Goal: Information Seeking & Learning: Compare options

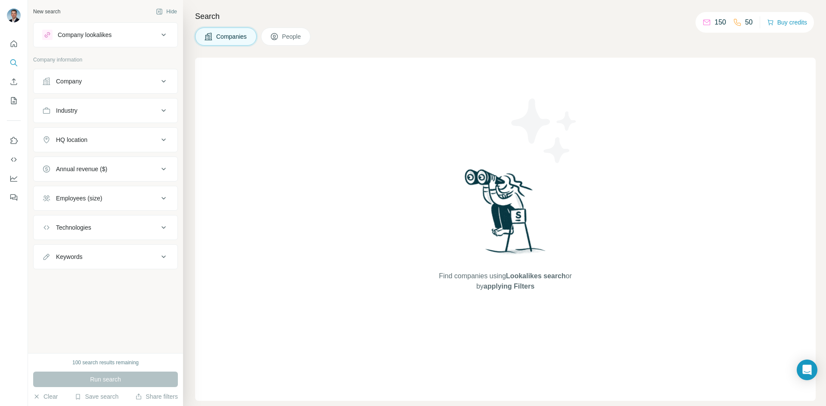
click at [96, 81] on div "Company" at bounding box center [100, 81] width 116 height 9
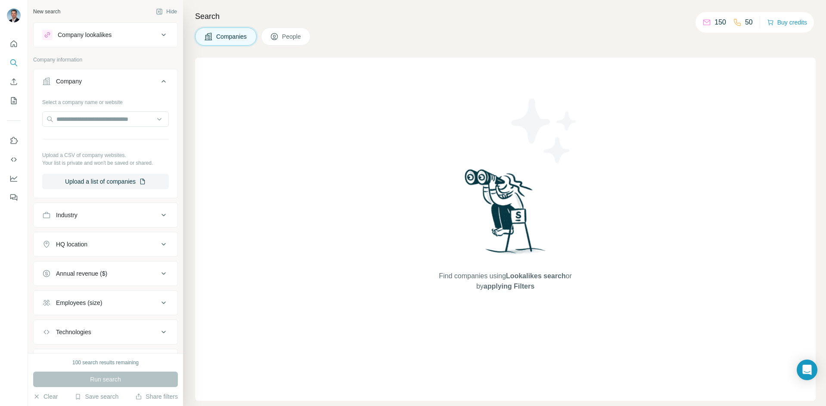
click at [124, 81] on div "Company" at bounding box center [100, 81] width 116 height 9
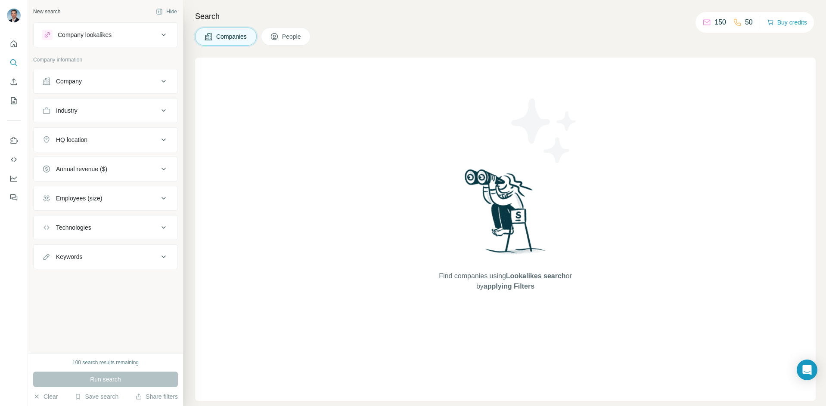
click at [108, 35] on div "Company lookalikes" at bounding box center [85, 35] width 54 height 9
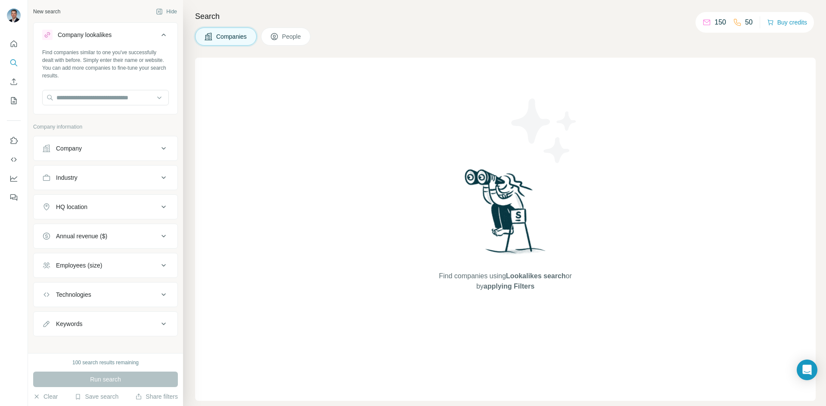
click at [106, 34] on div "Company lookalikes" at bounding box center [85, 35] width 54 height 9
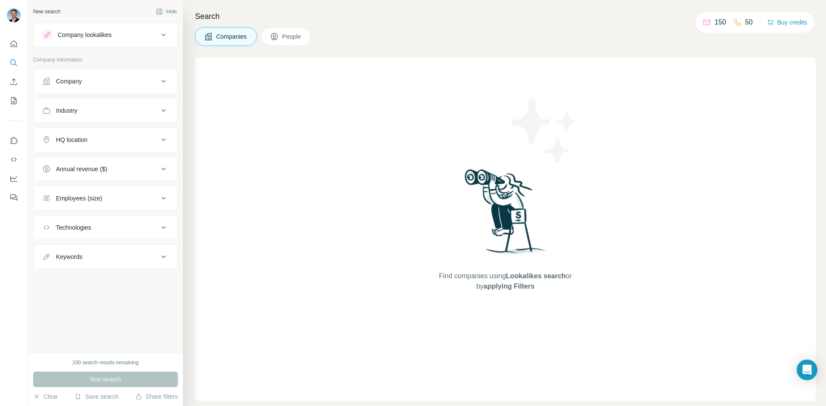
click at [95, 85] on div "Company" at bounding box center [100, 81] width 116 height 9
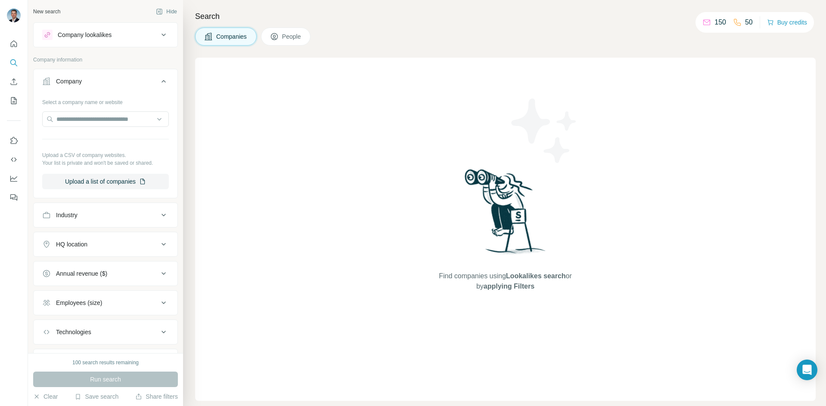
click at [94, 81] on div "Company" at bounding box center [100, 81] width 116 height 9
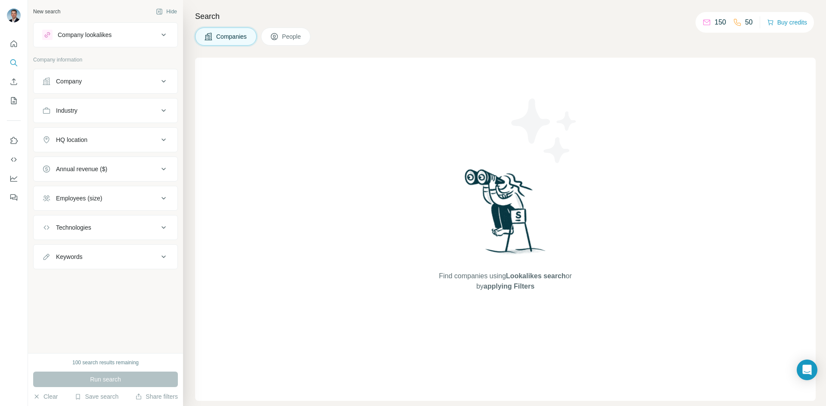
click at [131, 114] on div "Industry" at bounding box center [100, 110] width 116 height 9
click at [120, 132] on input at bounding box center [101, 131] width 106 height 9
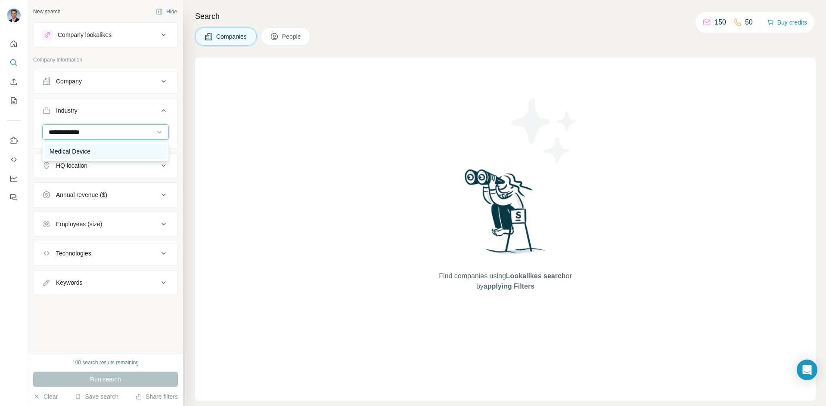
type input "**********"
click at [84, 151] on p "Medical Device" at bounding box center [70, 151] width 41 height 9
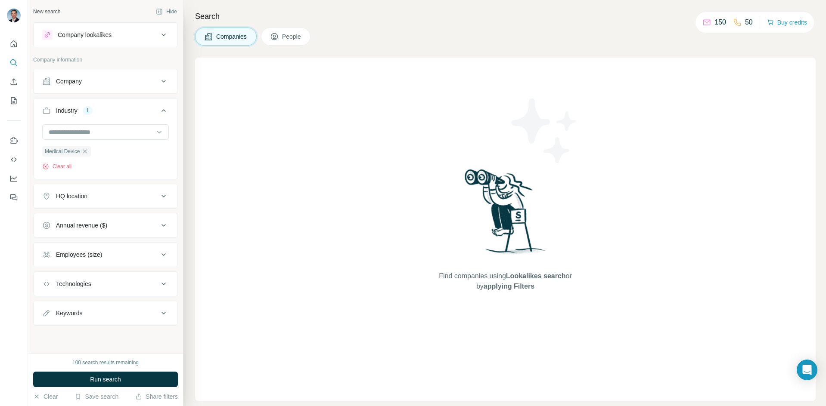
click at [71, 196] on div "HQ location" at bounding box center [71, 196] width 31 height 9
click at [89, 217] on input "text" at bounding box center [105, 218] width 127 height 16
type input "*"
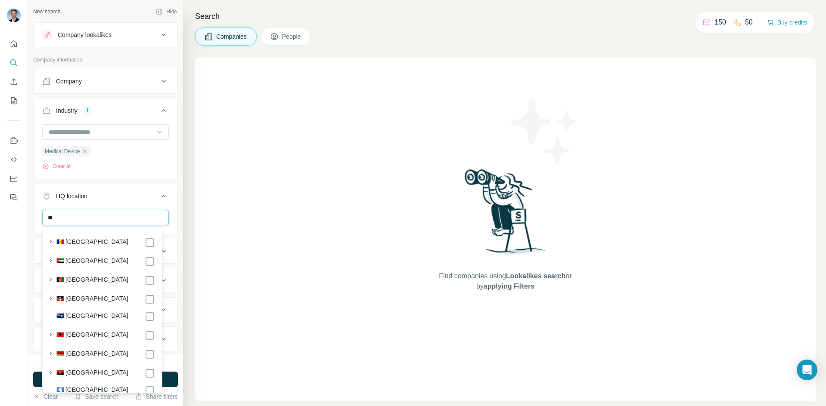
type input "*"
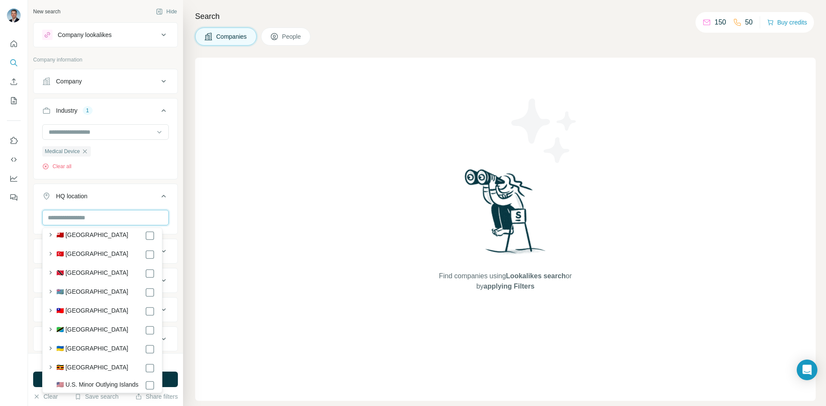
scroll to position [4673, 0]
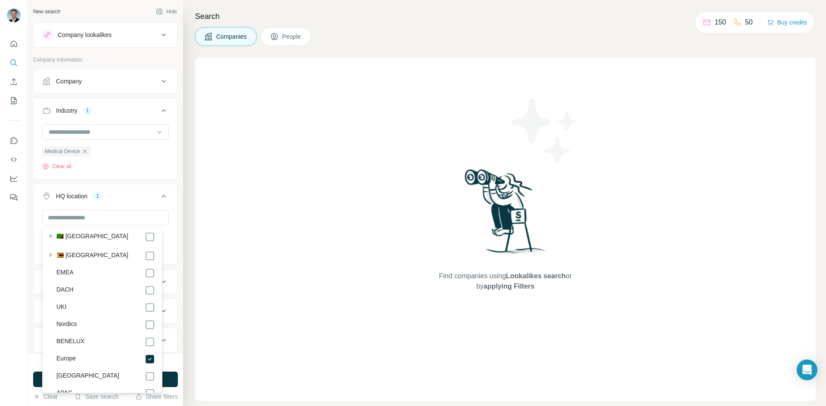
click at [132, 194] on div "HQ location 1" at bounding box center [100, 196] width 116 height 9
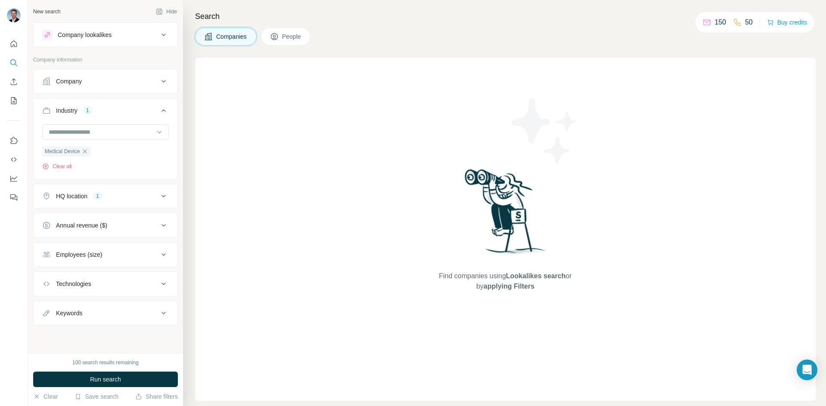
click at [130, 232] on button "Annual revenue ($)" at bounding box center [106, 225] width 144 height 21
drag, startPoint x: 49, startPoint y: 245, endPoint x: 50, endPoint y: 250, distance: 5.7
click at [49, 245] on icon at bounding box center [47, 244] width 10 height 10
drag, startPoint x: 48, startPoint y: 260, endPoint x: 47, endPoint y: 270, distance: 10.4
click at [48, 260] on icon at bounding box center [47, 260] width 10 height 10
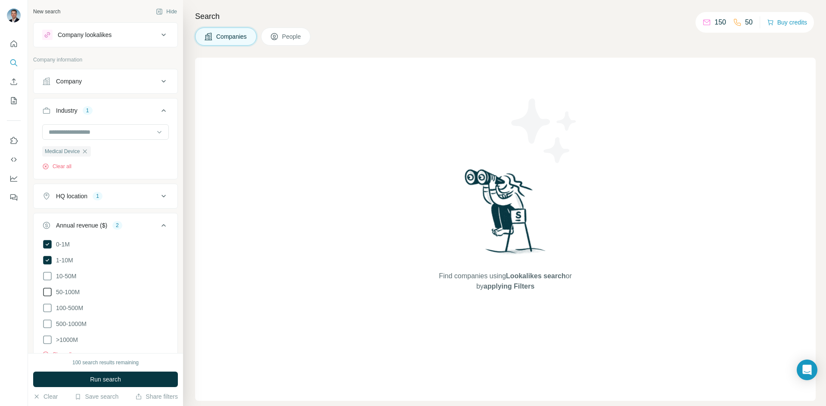
drag, startPoint x: 46, startPoint y: 275, endPoint x: 48, endPoint y: 291, distance: 16.1
click at [46, 275] on icon at bounding box center [47, 276] width 10 height 10
click at [50, 290] on icon at bounding box center [47, 292] width 10 height 10
click at [107, 379] on span "Run search" at bounding box center [105, 379] width 31 height 9
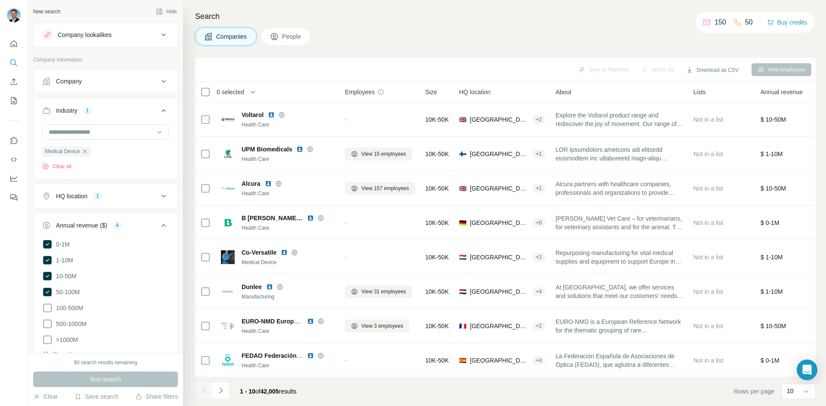
click at [161, 225] on icon at bounding box center [163, 225] width 4 height 3
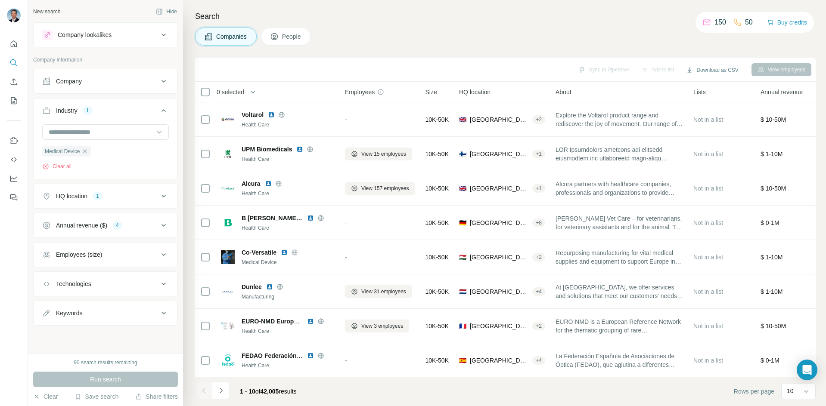
click at [143, 255] on div "Employees (size)" at bounding box center [100, 255] width 116 height 9
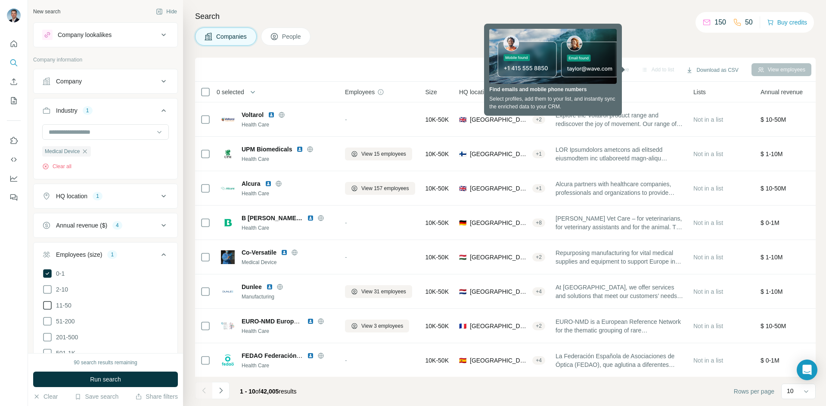
click at [49, 291] on icon at bounding box center [47, 290] width 10 height 10
click at [47, 304] on icon at bounding box center [47, 306] width 10 height 10
click at [45, 321] on icon at bounding box center [47, 321] width 10 height 10
click at [50, 336] on icon at bounding box center [47, 337] width 10 height 10
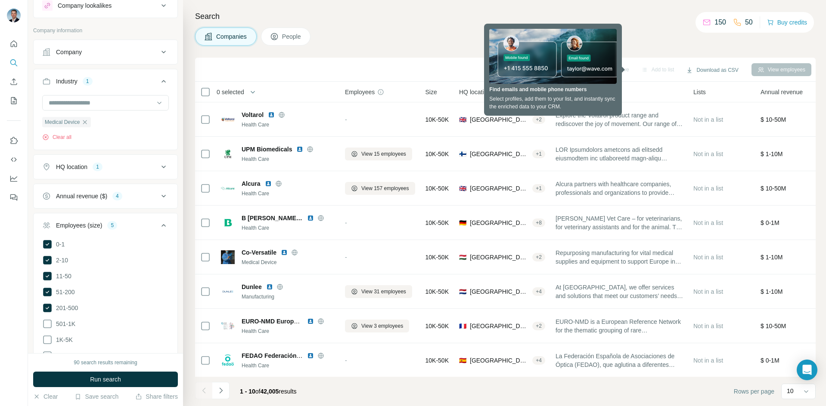
scroll to position [43, 0]
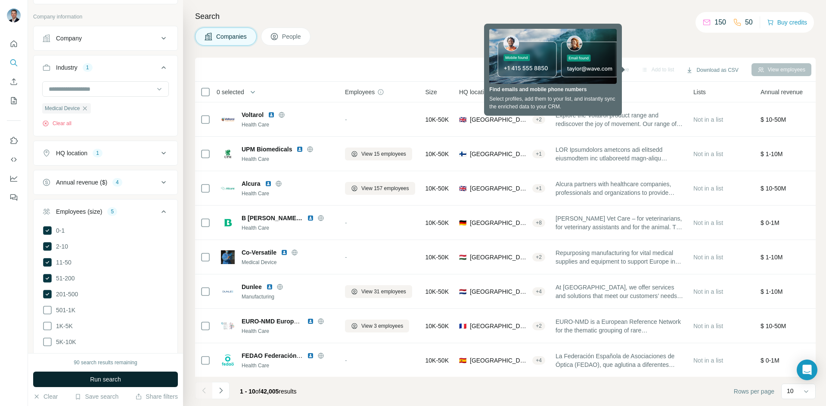
click at [110, 378] on span "Run search" at bounding box center [105, 379] width 31 height 9
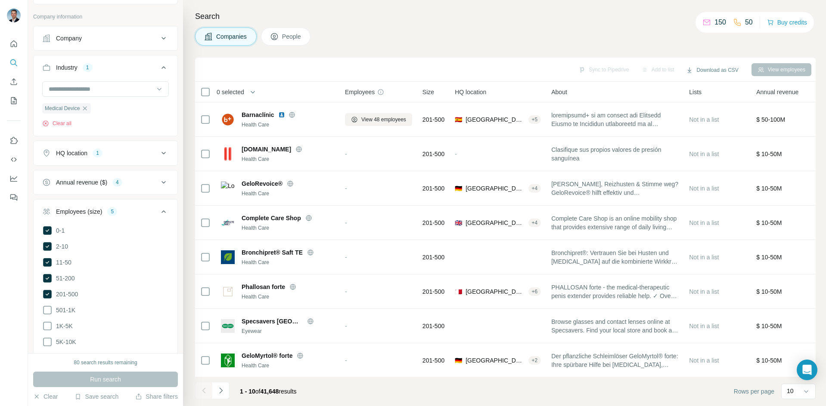
click at [158, 212] on icon at bounding box center [163, 212] width 10 height 10
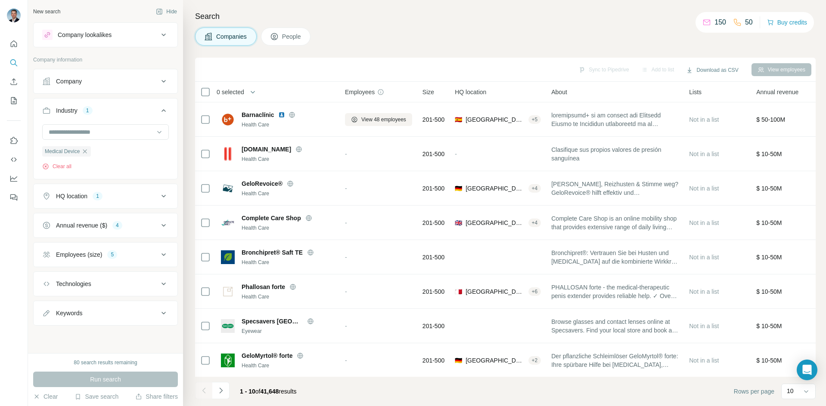
click at [146, 285] on div "Technologies" at bounding box center [100, 284] width 116 height 9
click at [122, 304] on input "text" at bounding box center [105, 306] width 127 height 16
type input "*"
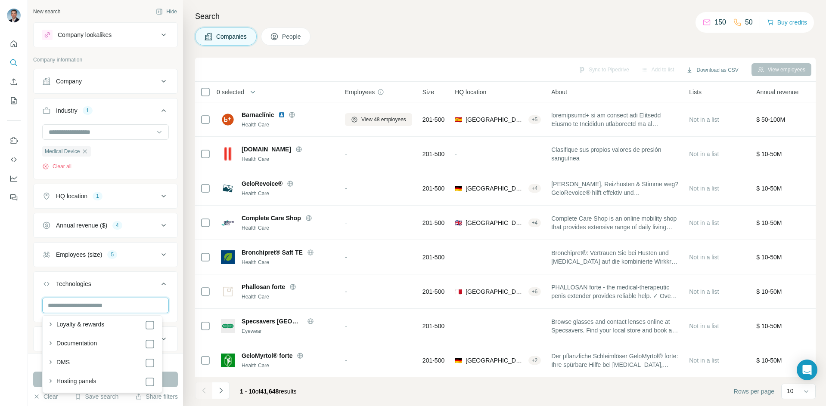
scroll to position [947, 0]
click at [131, 286] on div "Technologies" at bounding box center [100, 284] width 116 height 9
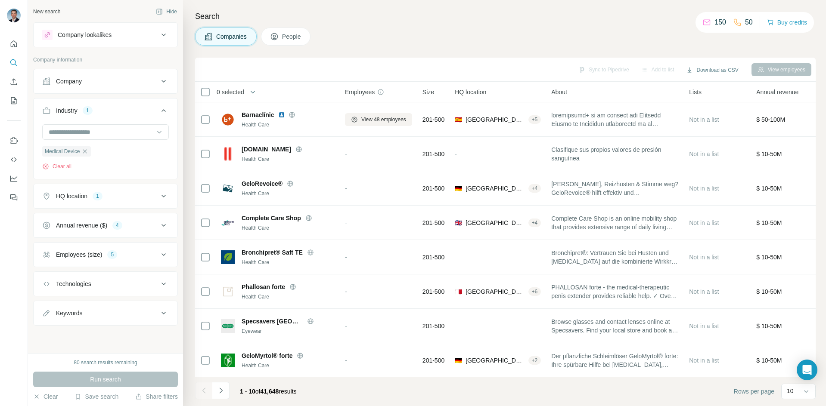
click at [155, 319] on button "Keywords" at bounding box center [106, 313] width 144 height 21
click at [108, 337] on input "text" at bounding box center [96, 335] width 109 height 16
type input "*******"
drag, startPoint x: 84, startPoint y: 335, endPoint x: 23, endPoint y: 333, distance: 60.8
click at [23, 333] on div "New search Hide Company lookalikes Company information Company Industry 1 Medic…" at bounding box center [413, 203] width 826 height 406
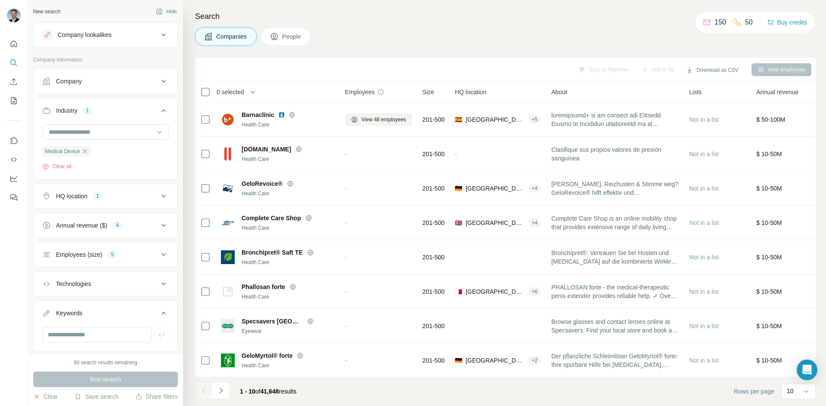
click at [96, 280] on div "Technologies" at bounding box center [100, 284] width 116 height 9
click at [120, 308] on input "text" at bounding box center [105, 306] width 127 height 16
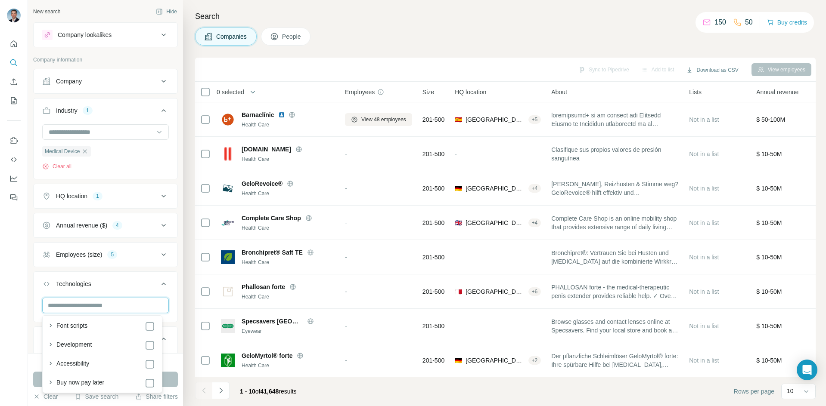
scroll to position [1187, 0]
click at [51, 374] on icon "button" at bounding box center [51, 373] width 2 height 3
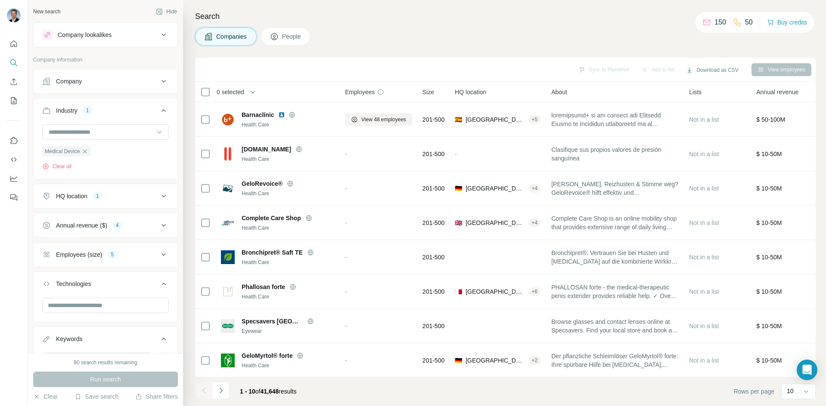
click at [132, 282] on div "Technologies" at bounding box center [100, 284] width 116 height 9
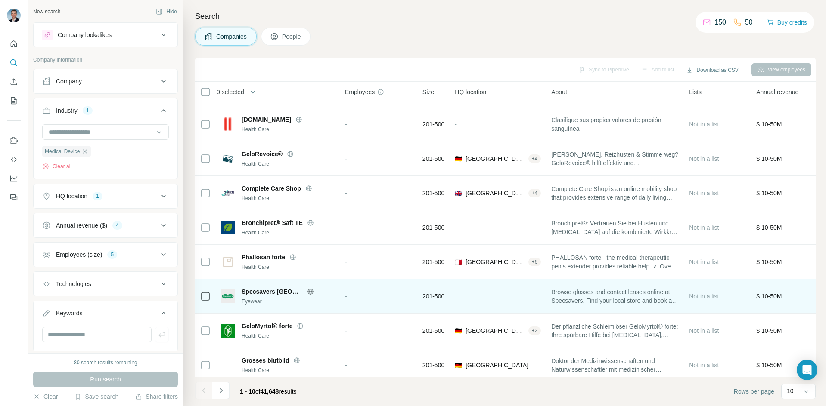
scroll to position [74, 0]
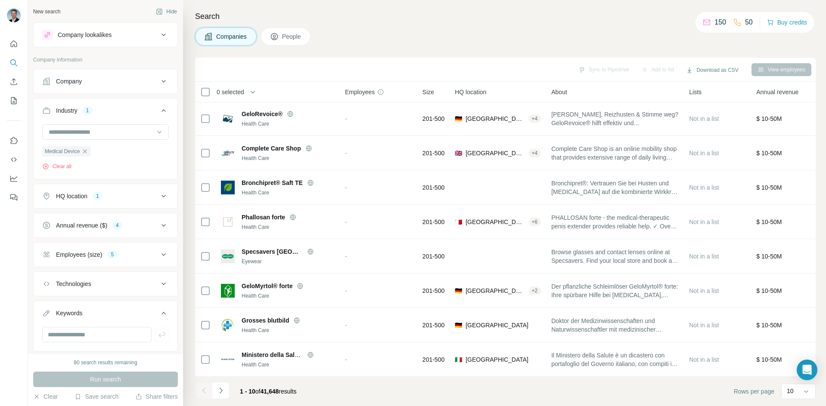
click at [158, 225] on icon at bounding box center [163, 225] width 10 height 10
click at [55, 292] on span "50-100M" at bounding box center [66, 292] width 27 height 9
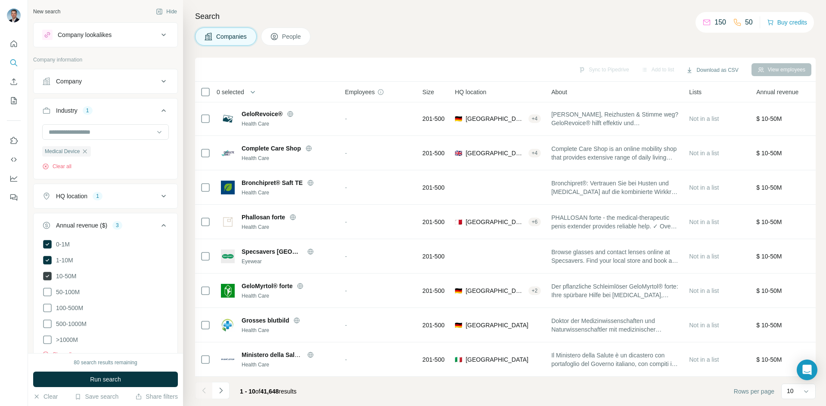
click at [48, 275] on icon at bounding box center [47, 276] width 9 height 9
click at [121, 381] on span "Run search" at bounding box center [105, 379] width 31 height 9
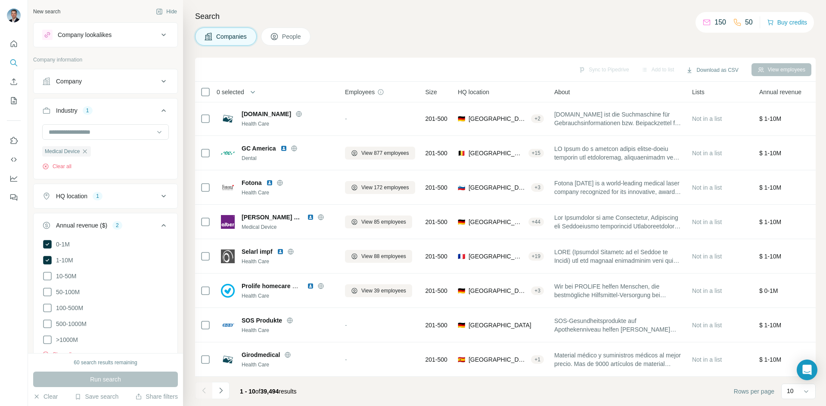
scroll to position [25, 0]
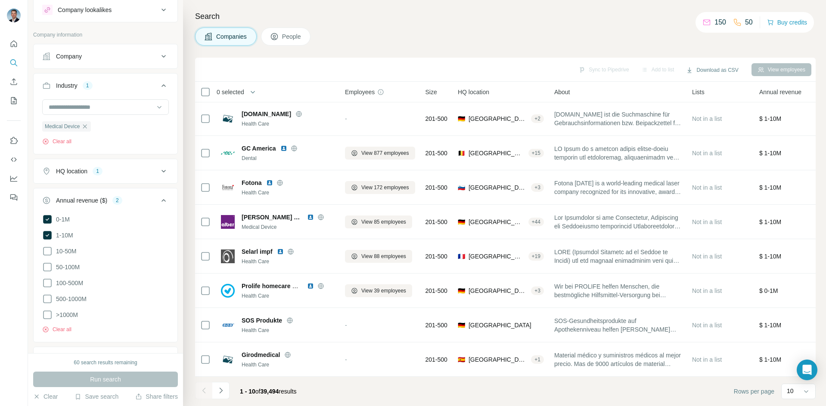
click at [158, 197] on icon at bounding box center [163, 200] width 10 height 10
click at [158, 172] on icon at bounding box center [163, 174] width 10 height 10
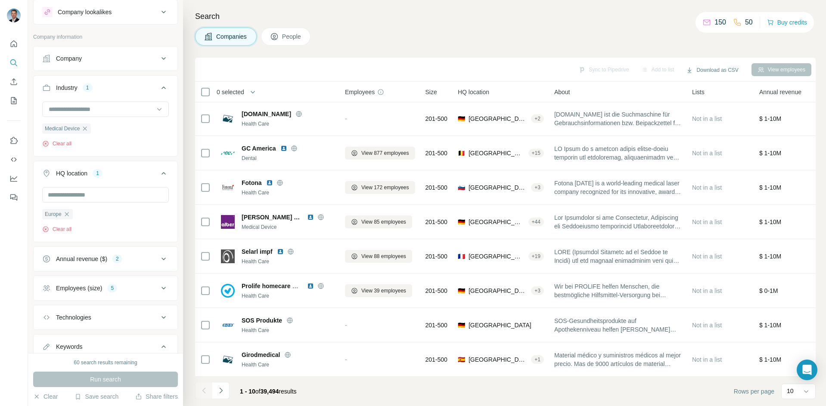
drag, startPoint x: 100, startPoint y: 216, endPoint x: 104, endPoint y: 207, distance: 9.4
click at [100, 216] on div "Europe Clear all" at bounding box center [105, 210] width 127 height 46
click at [114, 198] on input "text" at bounding box center [105, 195] width 127 height 16
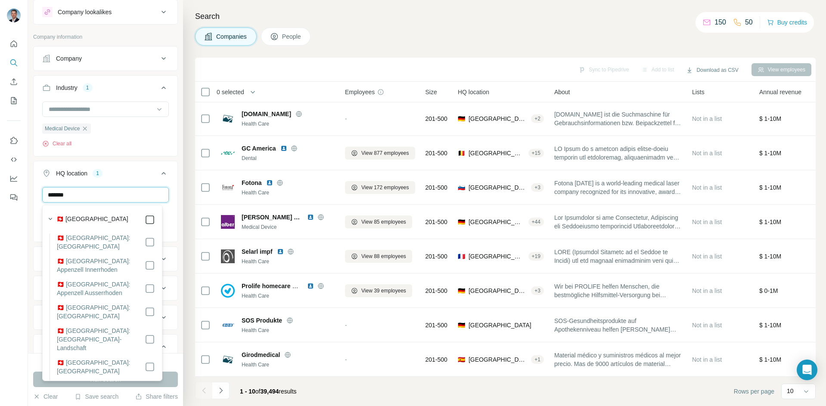
type input "*******"
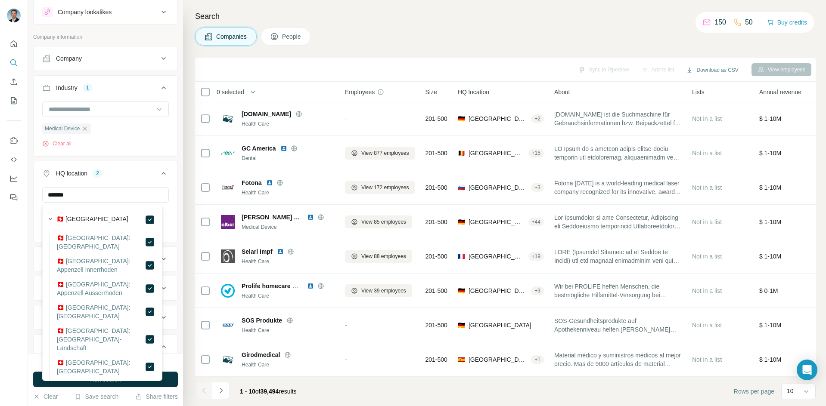
click at [136, 174] on div "HQ location 2" at bounding box center [100, 173] width 116 height 9
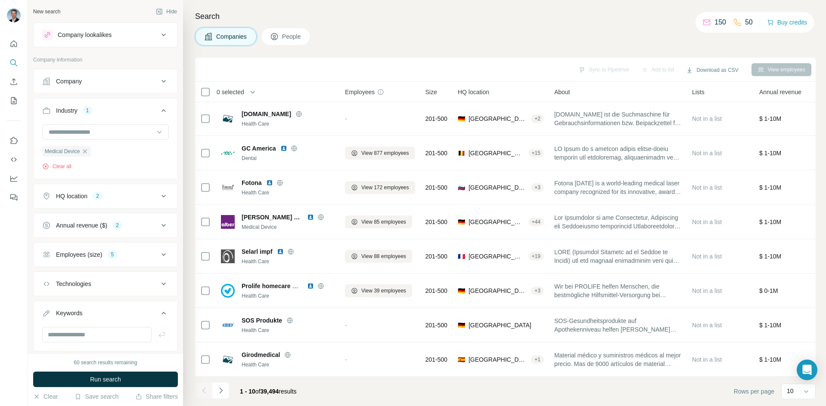
click at [108, 84] on div "Company" at bounding box center [100, 81] width 116 height 9
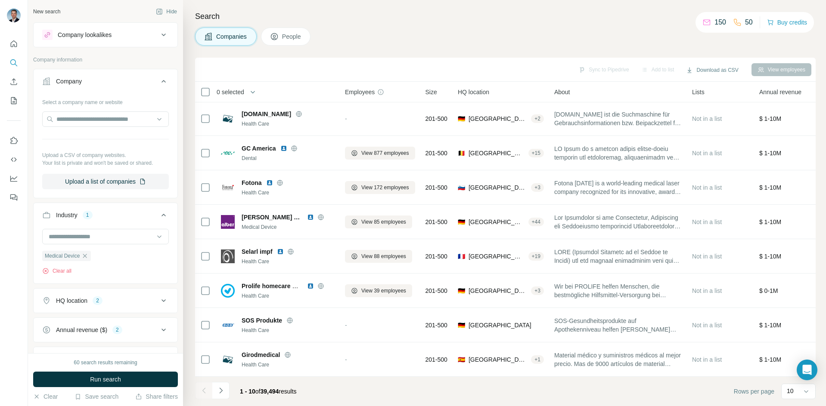
click at [110, 82] on div "Company" at bounding box center [100, 81] width 116 height 9
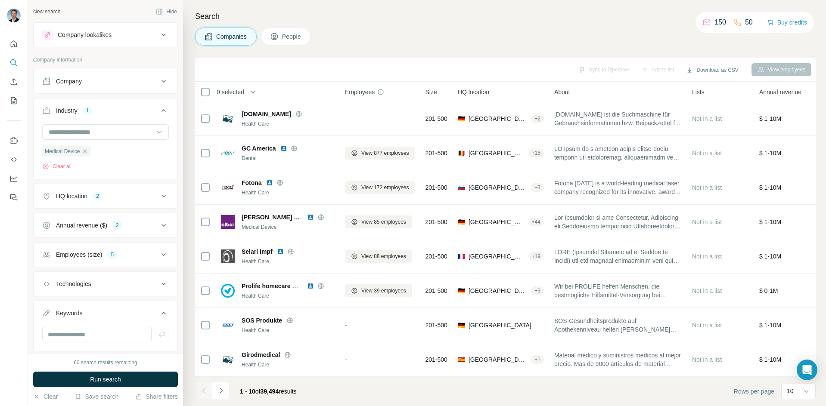
click at [130, 33] on div "Company lookalikes" at bounding box center [100, 35] width 116 height 10
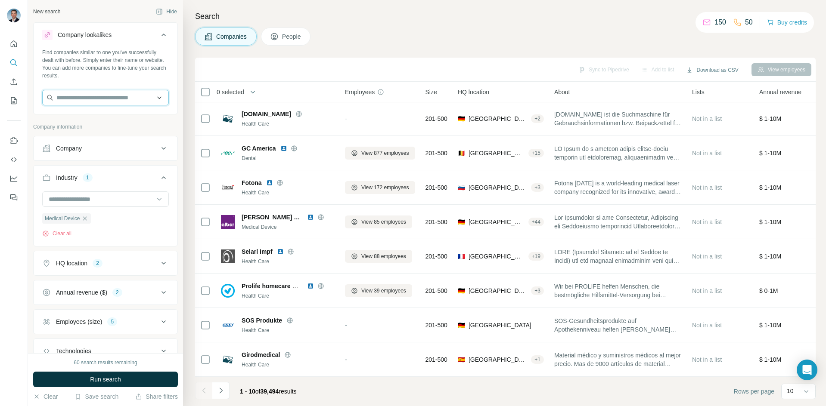
click at [94, 98] on input "text" at bounding box center [105, 98] width 127 height 16
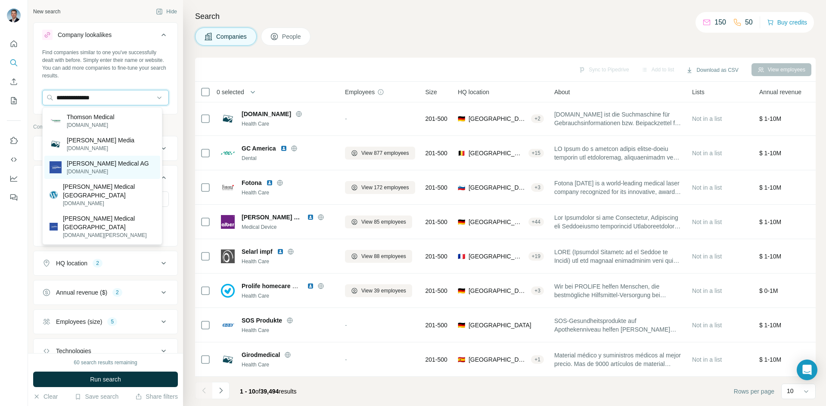
type input "**********"
click at [102, 165] on p "[PERSON_NAME] Medical AG" at bounding box center [108, 163] width 82 height 9
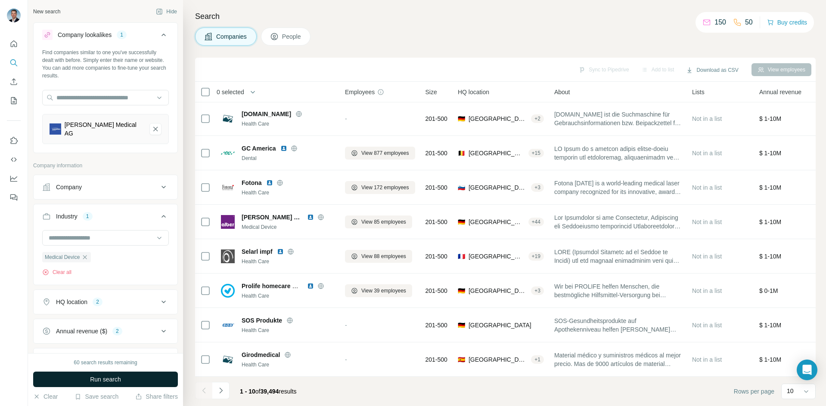
click at [125, 378] on button "Run search" at bounding box center [105, 380] width 145 height 16
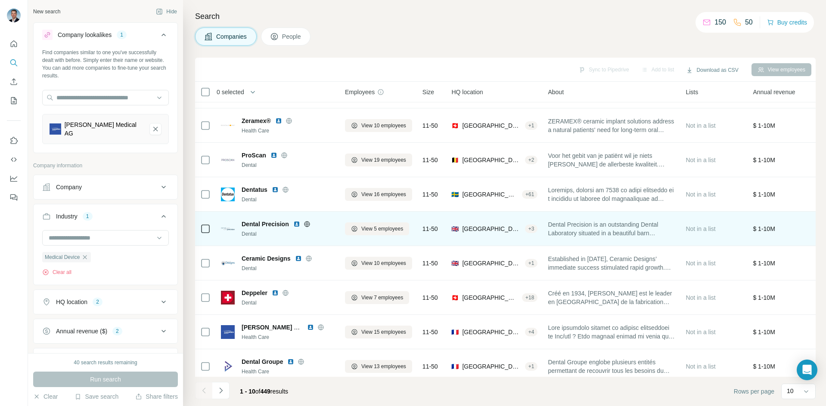
scroll to position [74, 0]
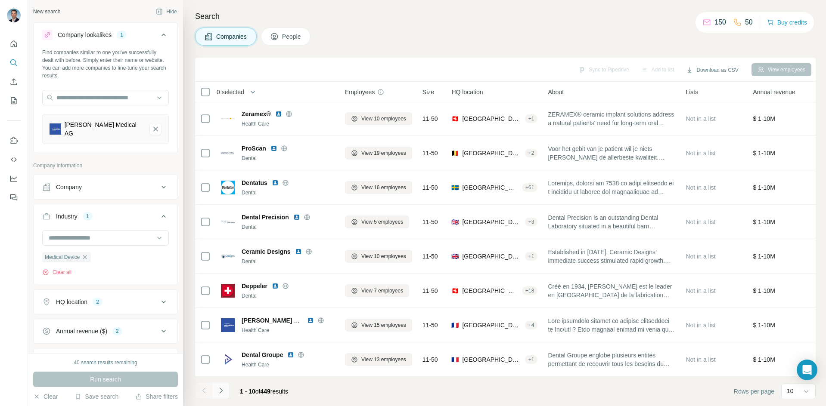
click at [217, 389] on icon "Navigate to next page" at bounding box center [221, 391] width 9 height 9
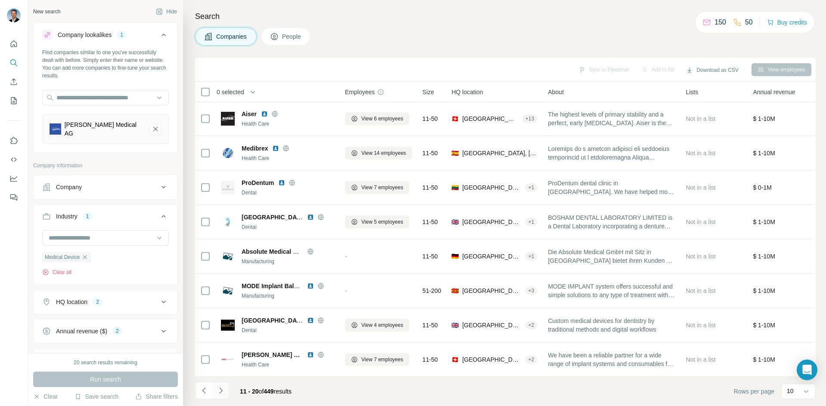
click at [217, 393] on icon "Navigate to next page" at bounding box center [221, 391] width 9 height 9
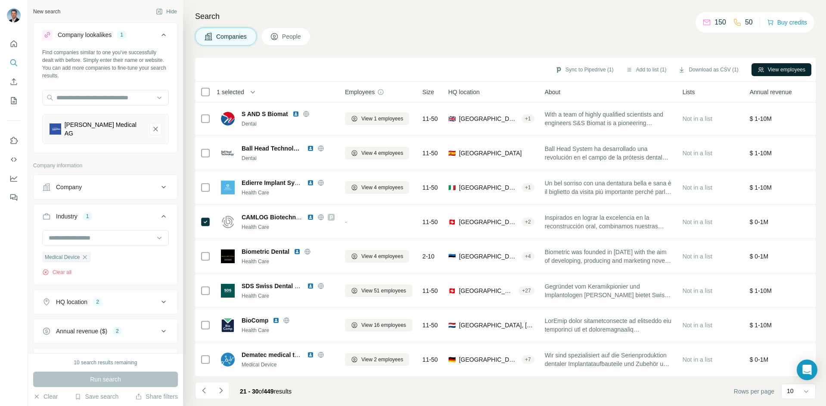
click at [791, 66] on button "View employees" at bounding box center [781, 69] width 60 height 13
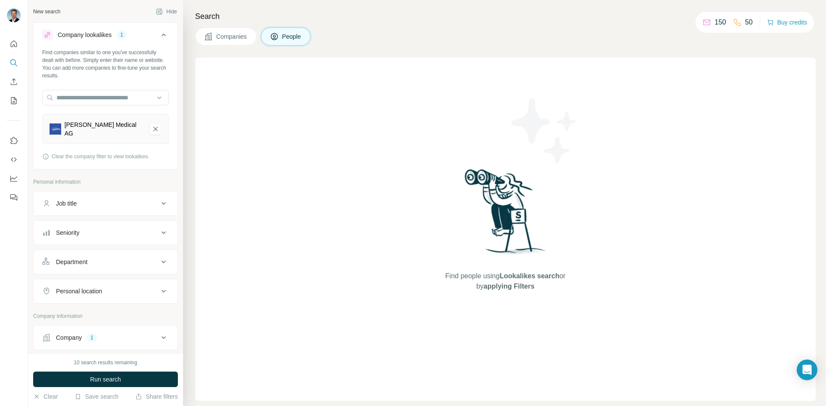
click at [283, 36] on button "People" at bounding box center [286, 37] width 50 height 18
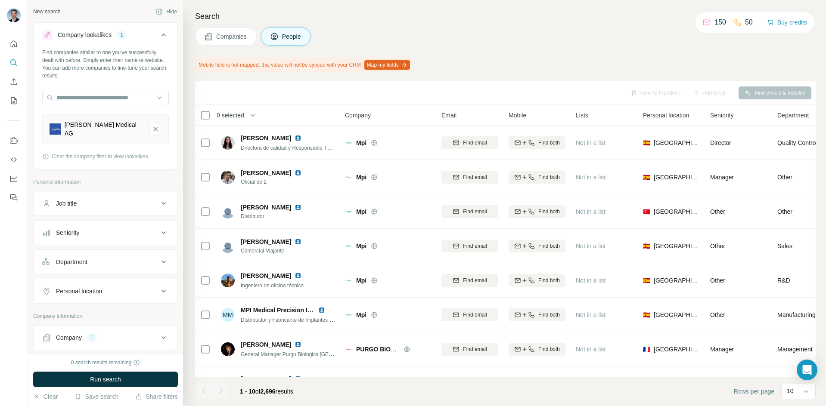
click at [229, 34] on span "Companies" at bounding box center [231, 36] width 31 height 9
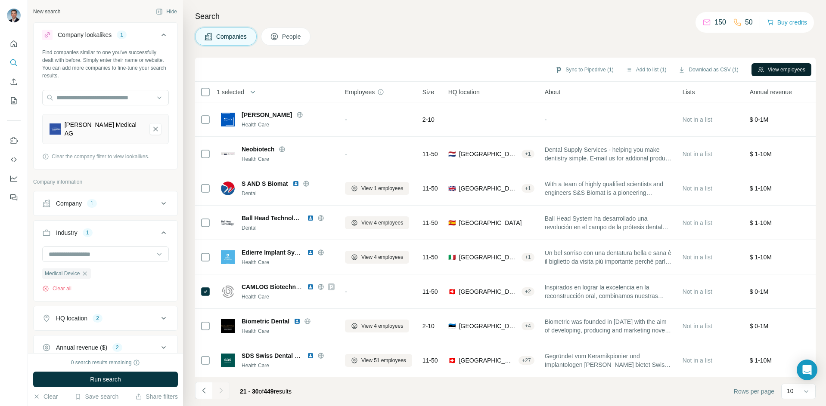
click at [788, 68] on button "View employees" at bounding box center [781, 69] width 60 height 13
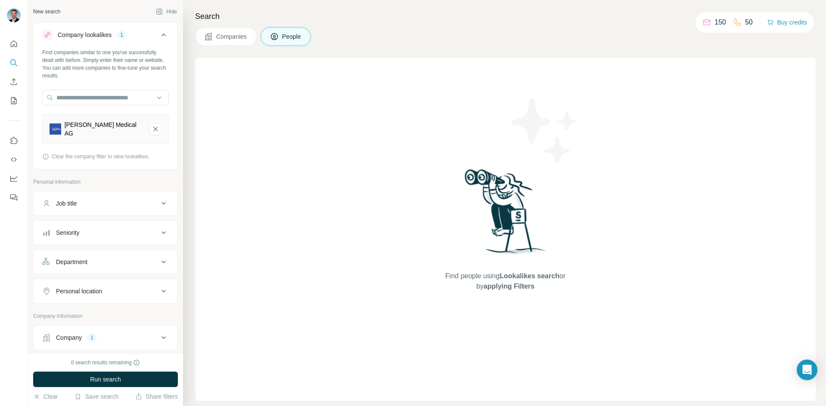
click at [225, 35] on span "Companies" at bounding box center [231, 36] width 31 height 9
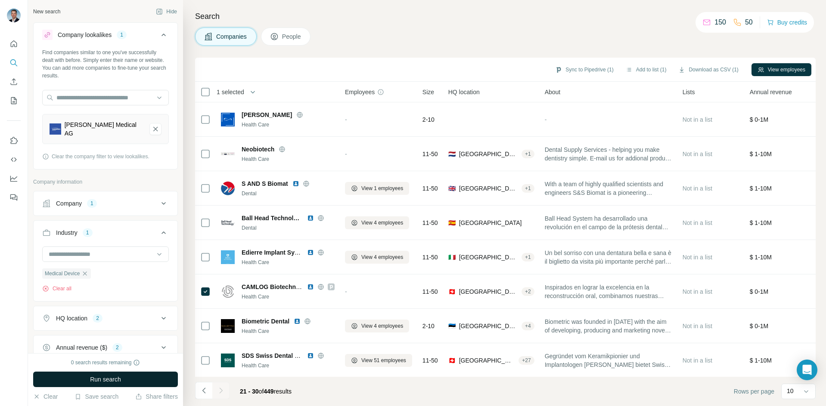
click at [125, 375] on button "Run search" at bounding box center [105, 380] width 145 height 16
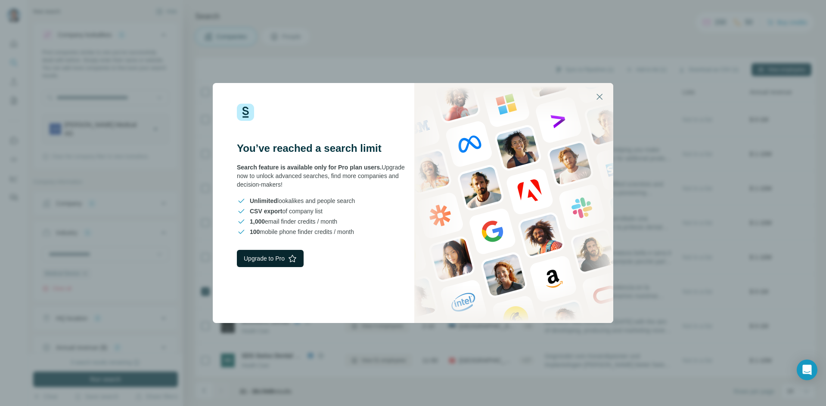
click at [264, 262] on button "Upgrade to Pro" at bounding box center [270, 258] width 67 height 17
click at [604, 98] on icon "button" at bounding box center [599, 97] width 10 height 10
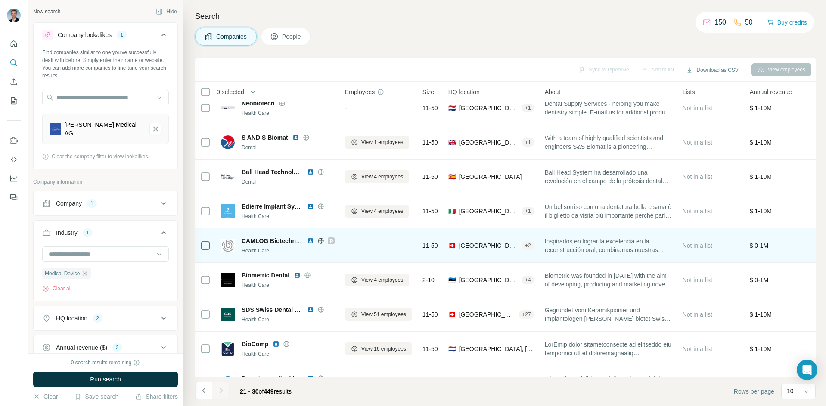
scroll to position [31, 0]
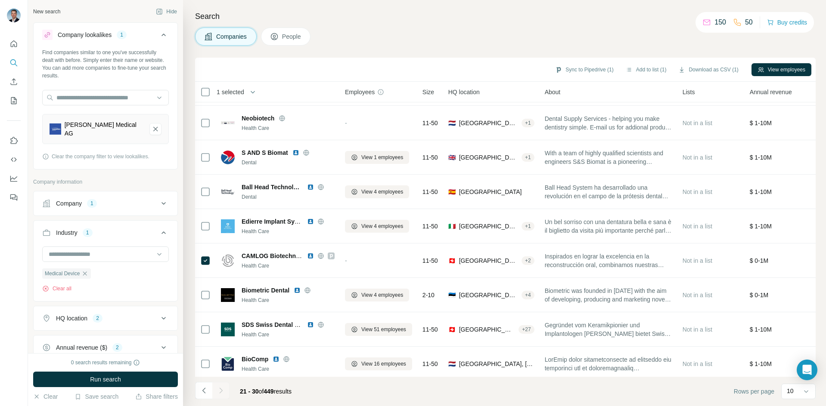
click at [790, 65] on button "View employees" at bounding box center [781, 69] width 60 height 13
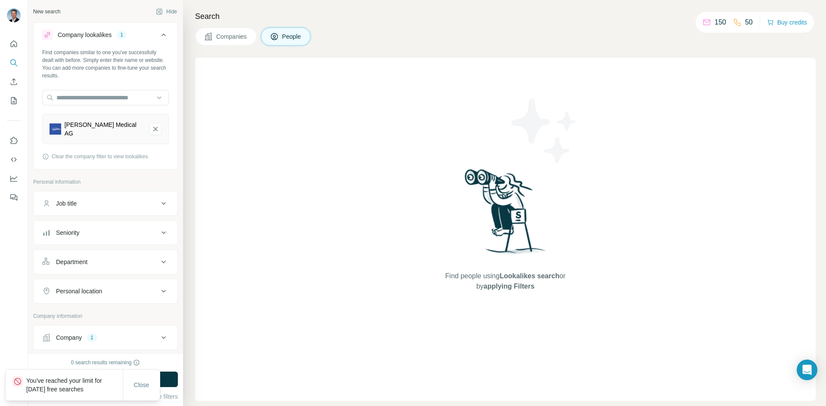
click at [302, 41] on button "People" at bounding box center [286, 37] width 50 height 18
click at [294, 37] on span "People" at bounding box center [292, 36] width 20 height 9
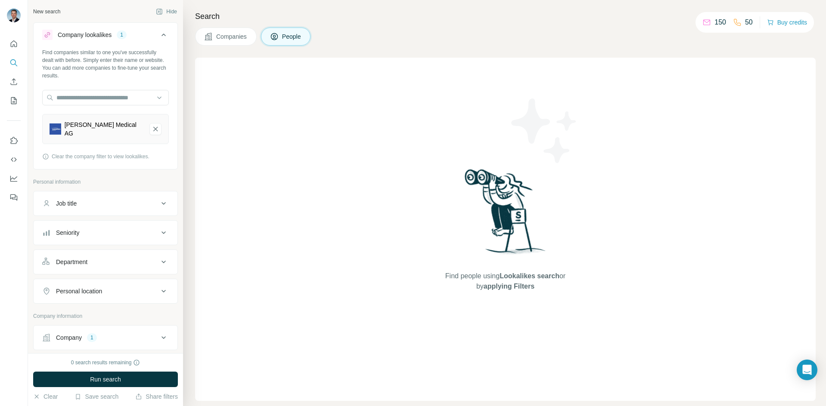
click at [229, 35] on span "Companies" at bounding box center [231, 36] width 31 height 9
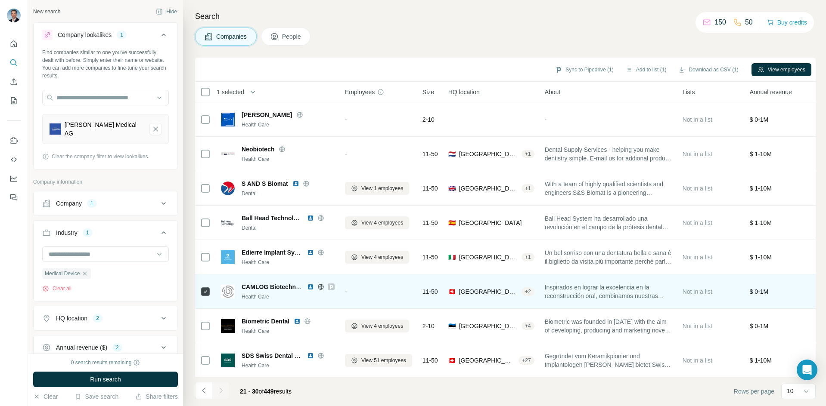
scroll to position [74, 0]
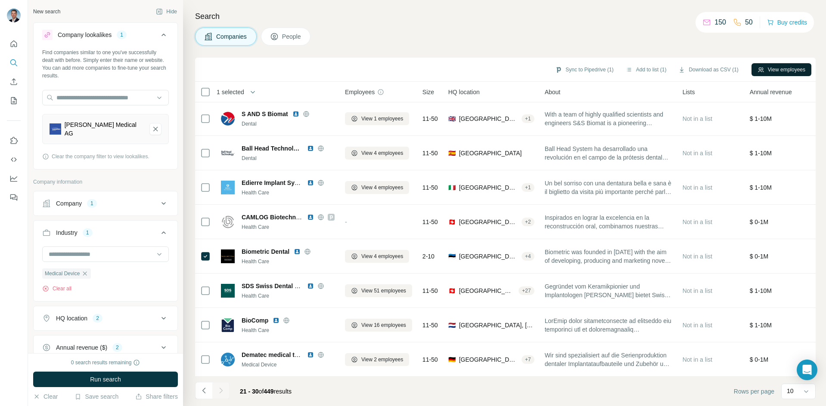
click at [772, 65] on button "View employees" at bounding box center [781, 69] width 60 height 13
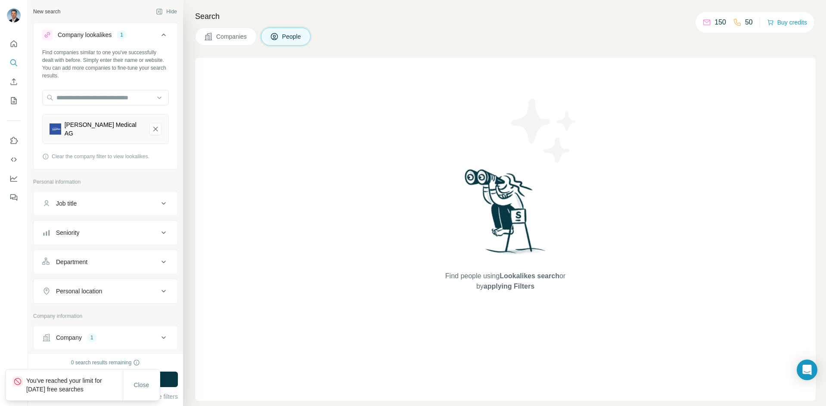
click at [294, 41] on button "People" at bounding box center [286, 37] width 50 height 18
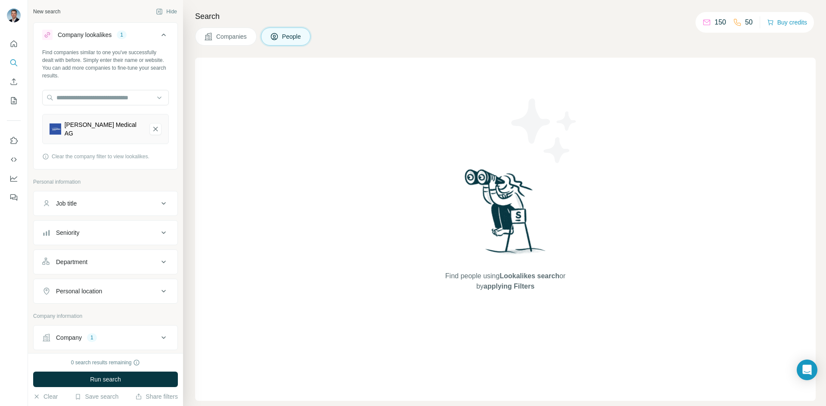
click at [223, 35] on span "Companies" at bounding box center [231, 36] width 31 height 9
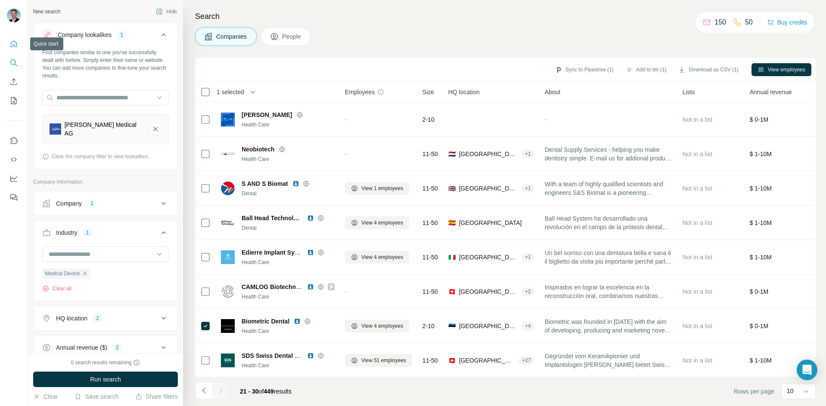
click at [13, 39] on button "Quick start" at bounding box center [14, 44] width 14 height 16
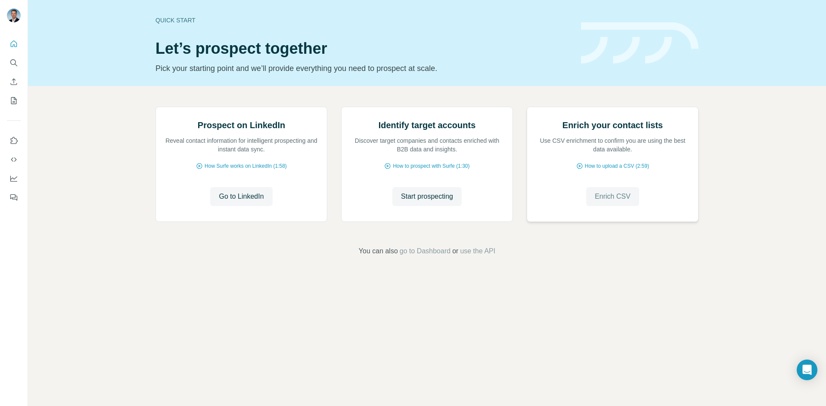
click at [613, 202] on span "Enrich CSV" at bounding box center [613, 197] width 36 height 10
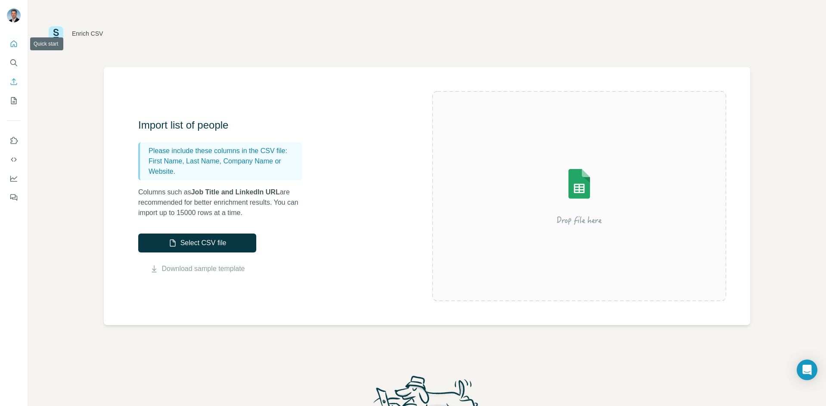
click at [12, 39] on button "Quick start" at bounding box center [14, 44] width 14 height 16
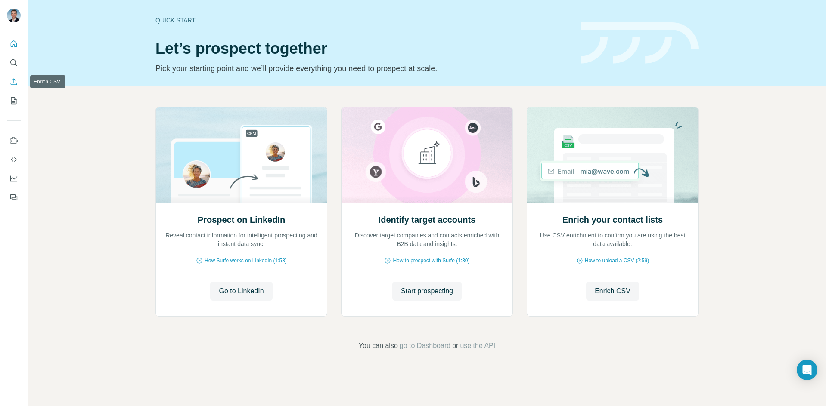
click at [12, 79] on icon "Enrich CSV" at bounding box center [13, 82] width 9 height 9
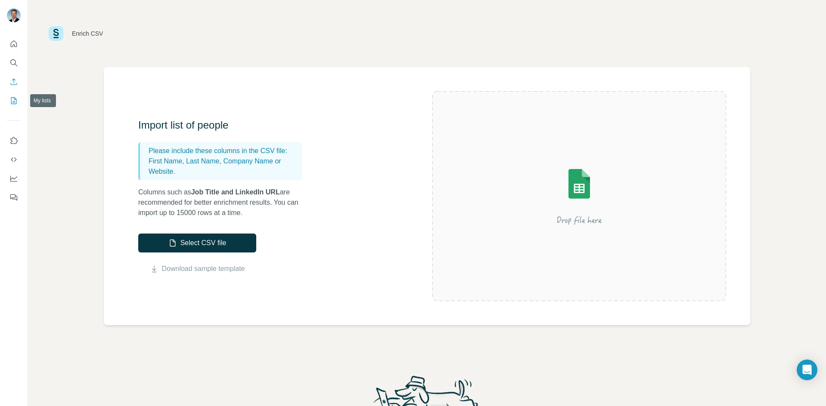
click at [15, 99] on icon "My lists" at bounding box center [13, 100] width 9 height 9
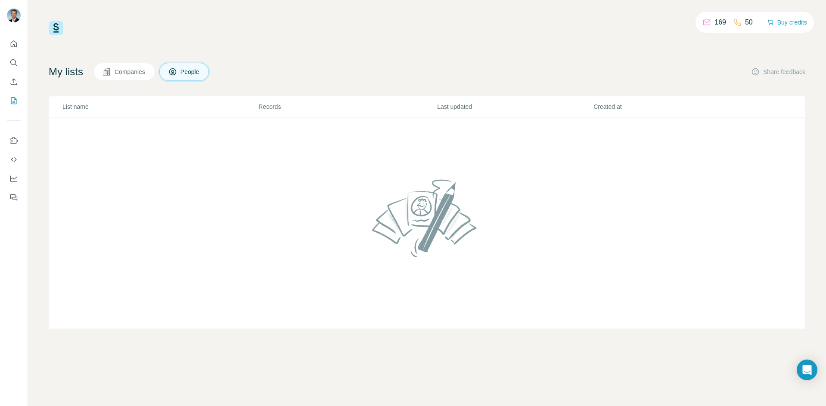
click at [123, 71] on span "Companies" at bounding box center [130, 72] width 31 height 9
click at [15, 138] on icon "Use Surfe on LinkedIn" at bounding box center [13, 140] width 9 height 9
click at [12, 179] on icon "Dashboard" at bounding box center [13, 178] width 9 height 9
click at [10, 99] on icon "My lists" at bounding box center [13, 100] width 9 height 9
click at [191, 71] on span "People" at bounding box center [190, 72] width 20 height 9
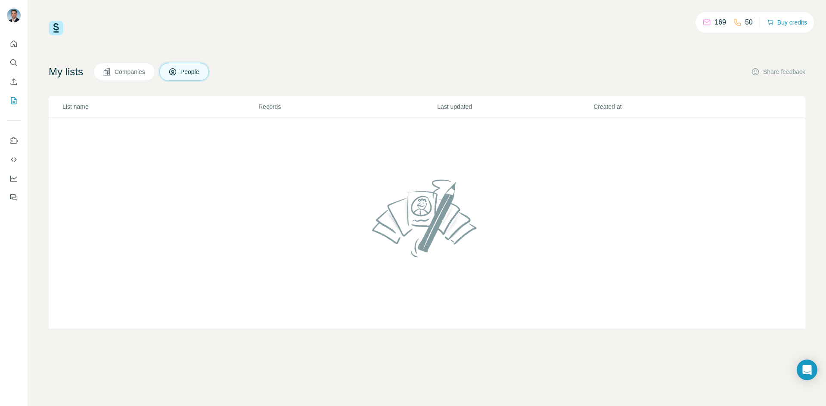
click at [191, 71] on span "People" at bounding box center [190, 72] width 20 height 9
click at [121, 70] on span "Companies" at bounding box center [130, 72] width 31 height 9
click at [184, 71] on button "People" at bounding box center [184, 72] width 50 height 18
click at [12, 42] on icon "Quick start" at bounding box center [13, 44] width 9 height 9
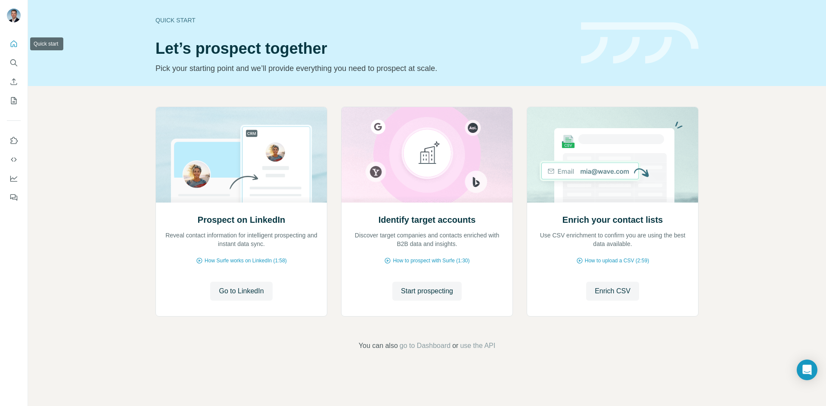
click at [13, 42] on icon "Quick start" at bounding box center [13, 44] width 9 height 9
click at [12, 61] on icon "Search" at bounding box center [13, 63] width 9 height 9
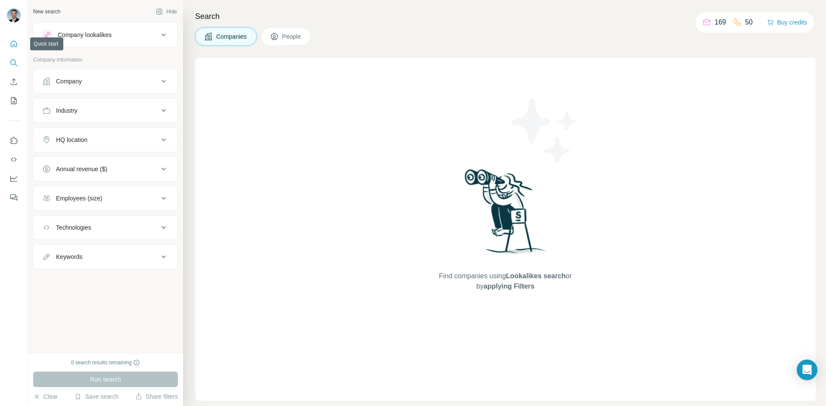
click at [13, 43] on icon "Quick start" at bounding box center [13, 44] width 9 height 9
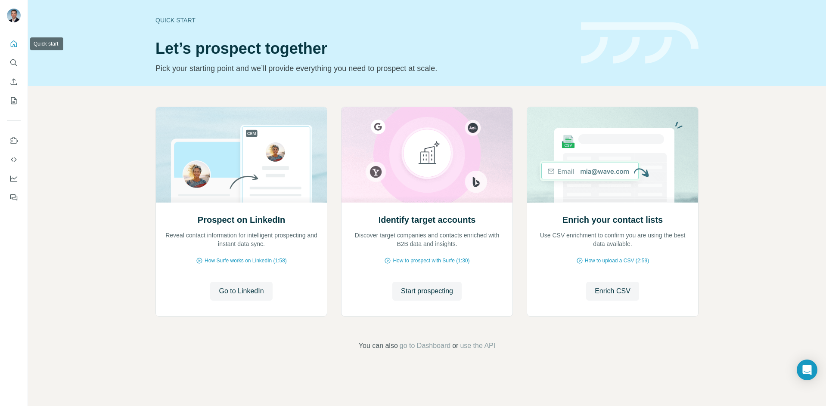
click at [14, 43] on icon "Quick start" at bounding box center [13, 44] width 9 height 9
click at [14, 46] on icon "Quick start" at bounding box center [14, 43] width 6 height 6
click at [13, 61] on icon "Search" at bounding box center [13, 63] width 9 height 9
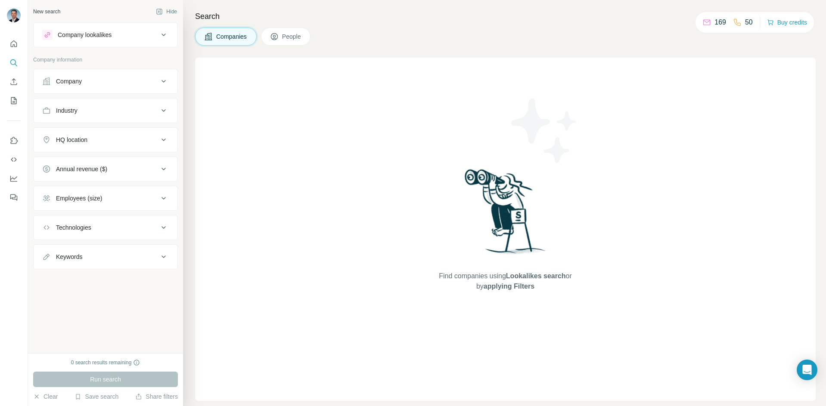
click at [116, 30] on div "Company lookalikes" at bounding box center [100, 35] width 116 height 10
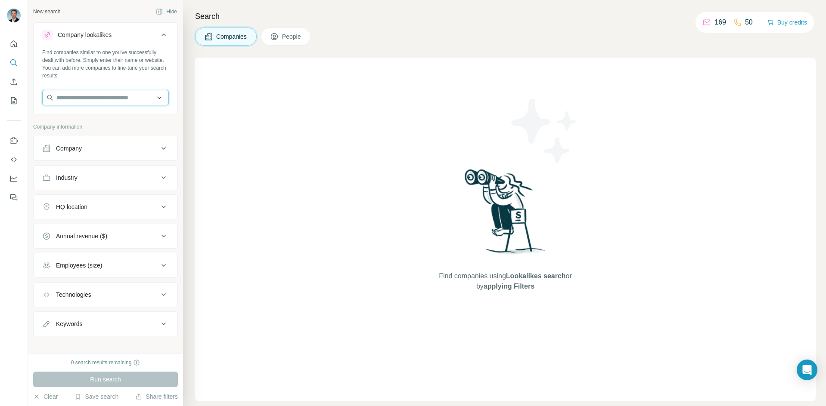
click at [99, 97] on input "text" at bounding box center [105, 98] width 127 height 16
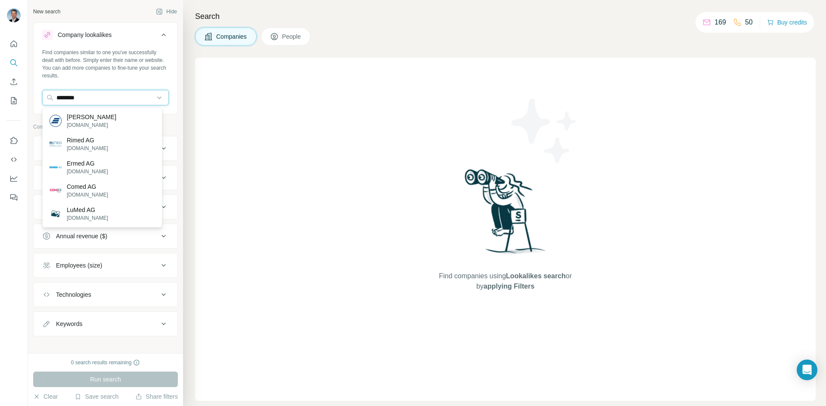
drag, startPoint x: 96, startPoint y: 97, endPoint x: 37, endPoint y: 95, distance: 58.2
click at [37, 95] on div "Find companies similar to one you've successfully dealt with before. Simply ent…" at bounding box center [106, 81] width 144 height 64
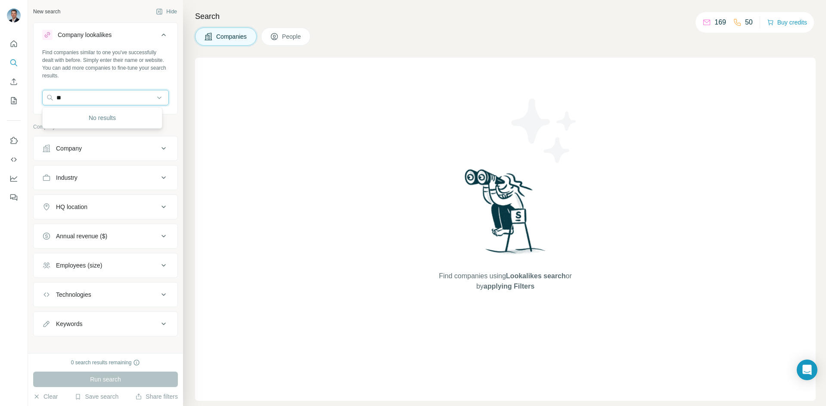
type input "*"
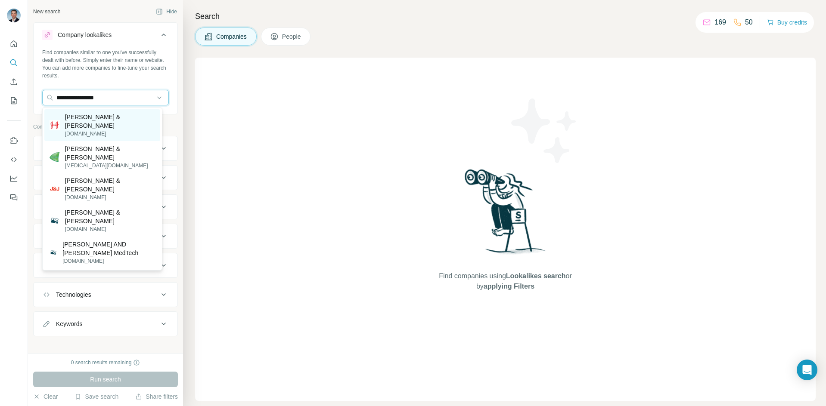
type input "**********"
click at [88, 118] on p "[PERSON_NAME] & [PERSON_NAME]" at bounding box center [110, 121] width 90 height 17
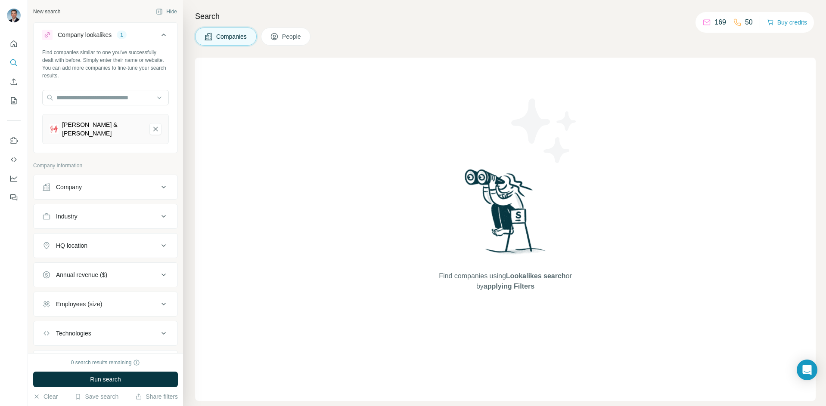
click at [95, 272] on div "Annual revenue ($)" at bounding box center [81, 275] width 51 height 9
click at [48, 289] on icon at bounding box center [47, 294] width 10 height 10
click at [47, 305] on icon at bounding box center [47, 310] width 10 height 10
click at [46, 321] on icon at bounding box center [47, 326] width 10 height 10
click at [112, 379] on span "Run search" at bounding box center [105, 379] width 31 height 9
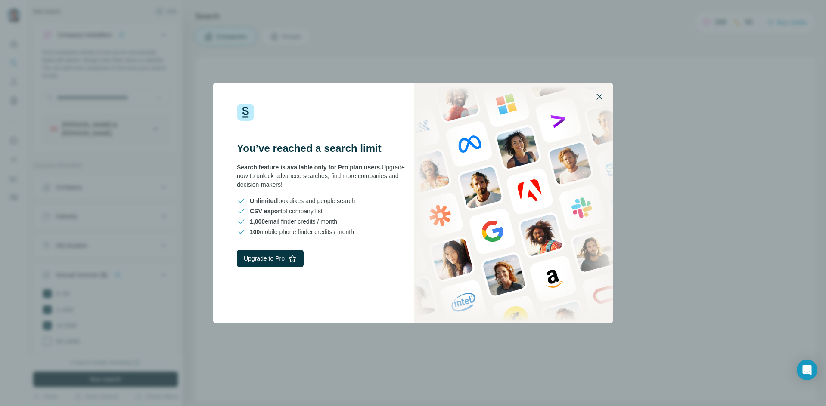
click at [602, 91] on button "button" at bounding box center [599, 97] width 21 height 21
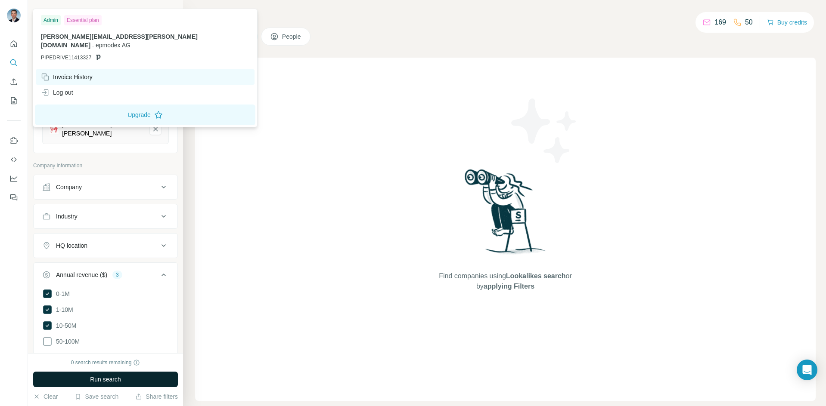
click at [75, 73] on div "Invoice History" at bounding box center [67, 77] width 52 height 9
click at [81, 73] on div "Invoice History" at bounding box center [67, 77] width 52 height 9
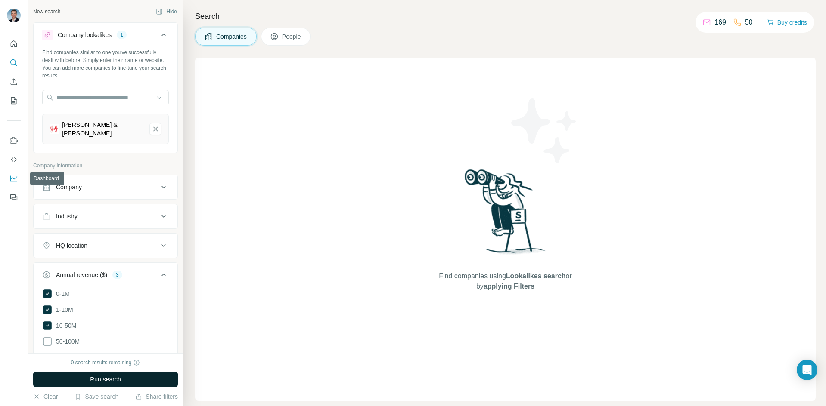
click at [12, 177] on icon "Dashboard" at bounding box center [13, 178] width 9 height 9
